Goal: Task Accomplishment & Management: Manage account settings

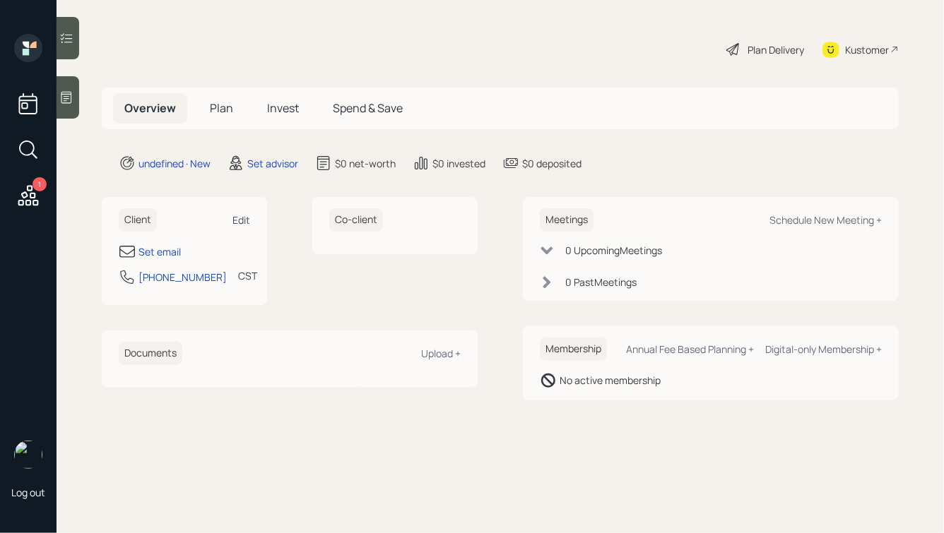
click at [241, 215] on div "Edit" at bounding box center [241, 219] width 18 height 13
select select "America/[GEOGRAPHIC_DATA]"
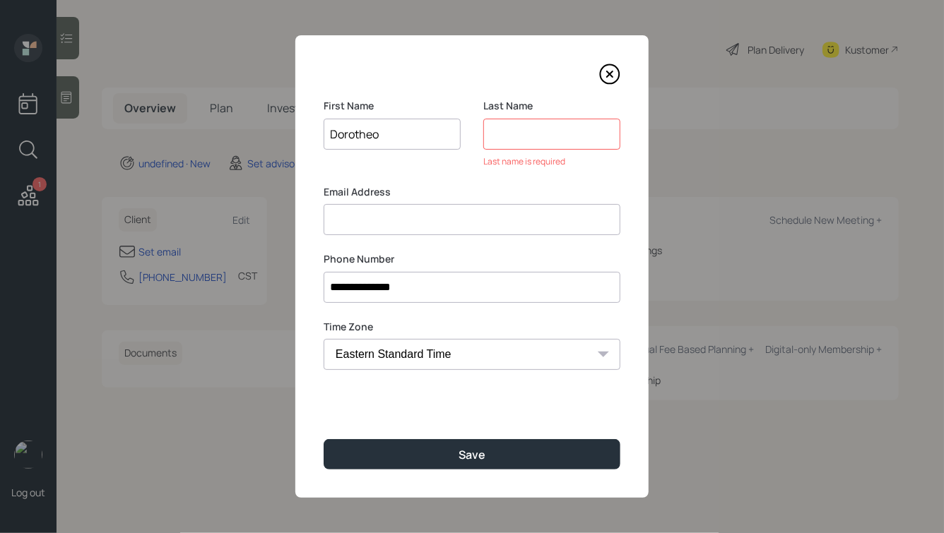
click at [384, 133] on input "Dorotheo" at bounding box center [391, 134] width 137 height 31
type input "[PERSON_NAME]"
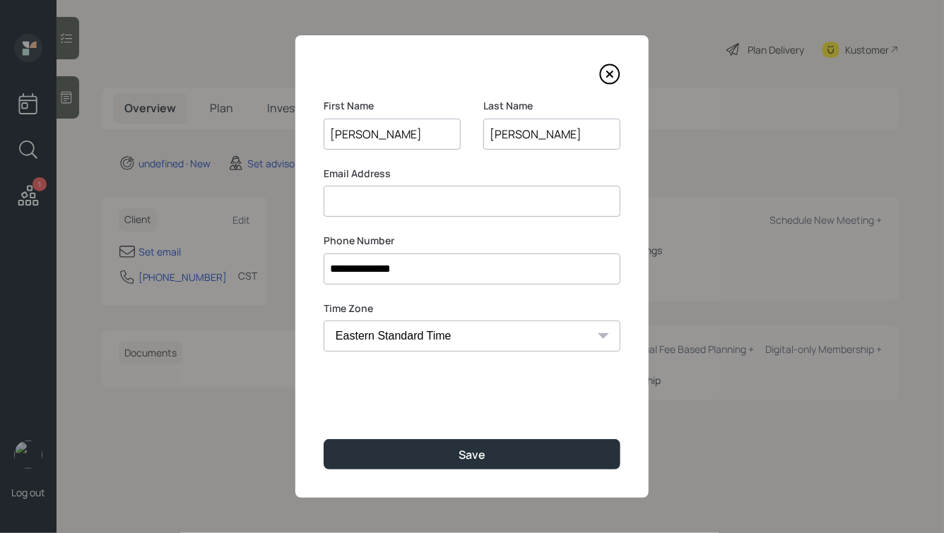
type input "[PERSON_NAME]"
click at [323, 439] on button "Save" at bounding box center [471, 454] width 297 height 30
